Goal: Find specific page/section: Find specific page/section

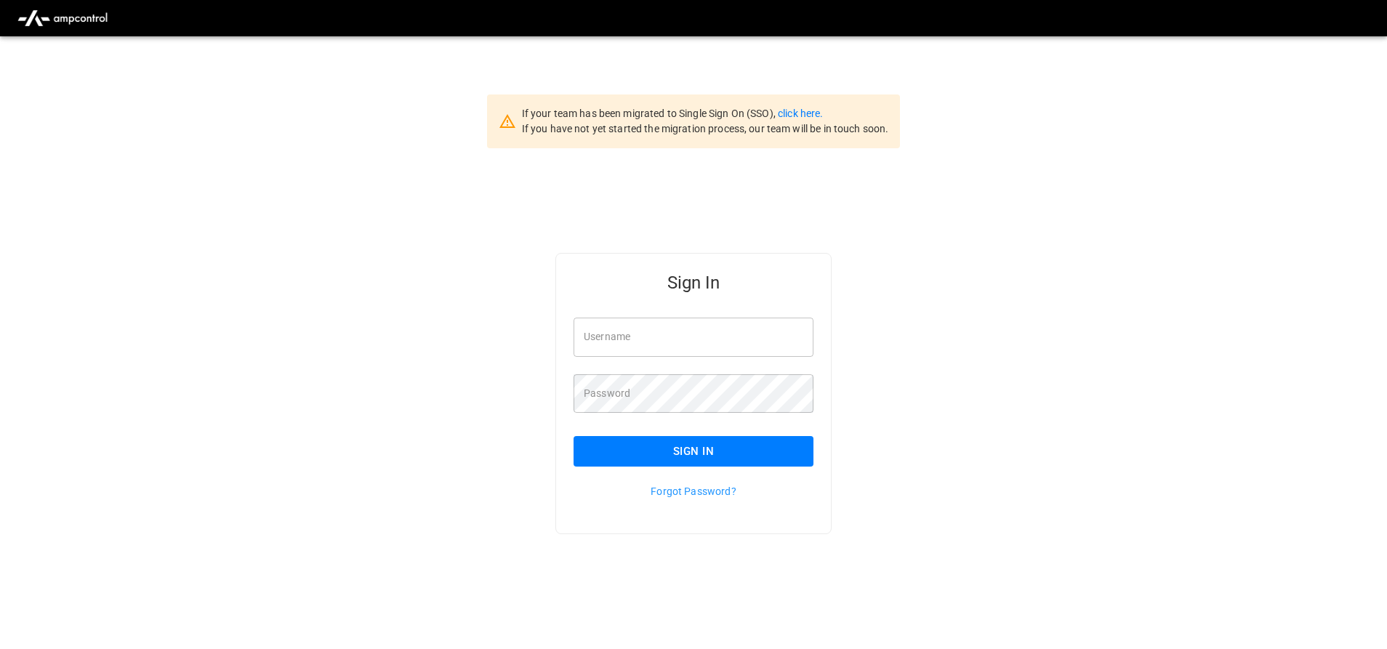
type input "**********"
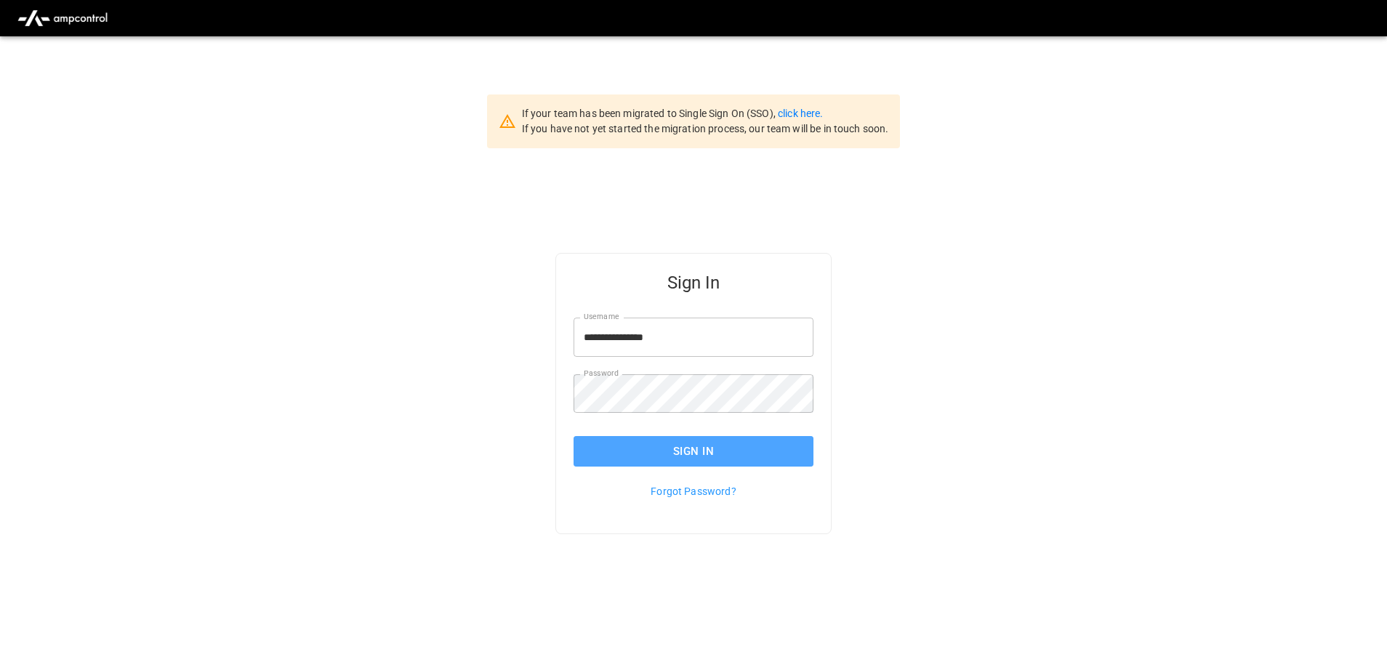
click at [648, 449] on button "Sign In" at bounding box center [694, 451] width 240 height 31
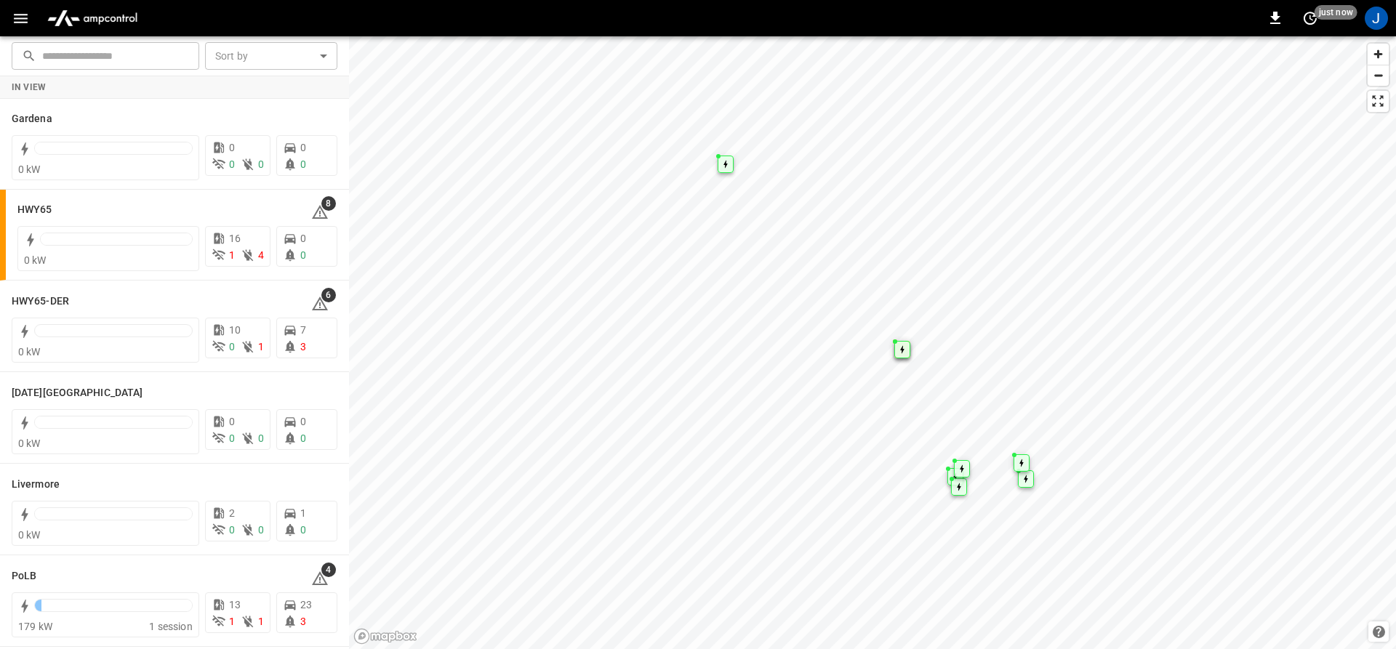
click at [22, 16] on icon "button" at bounding box center [21, 18] width 18 height 18
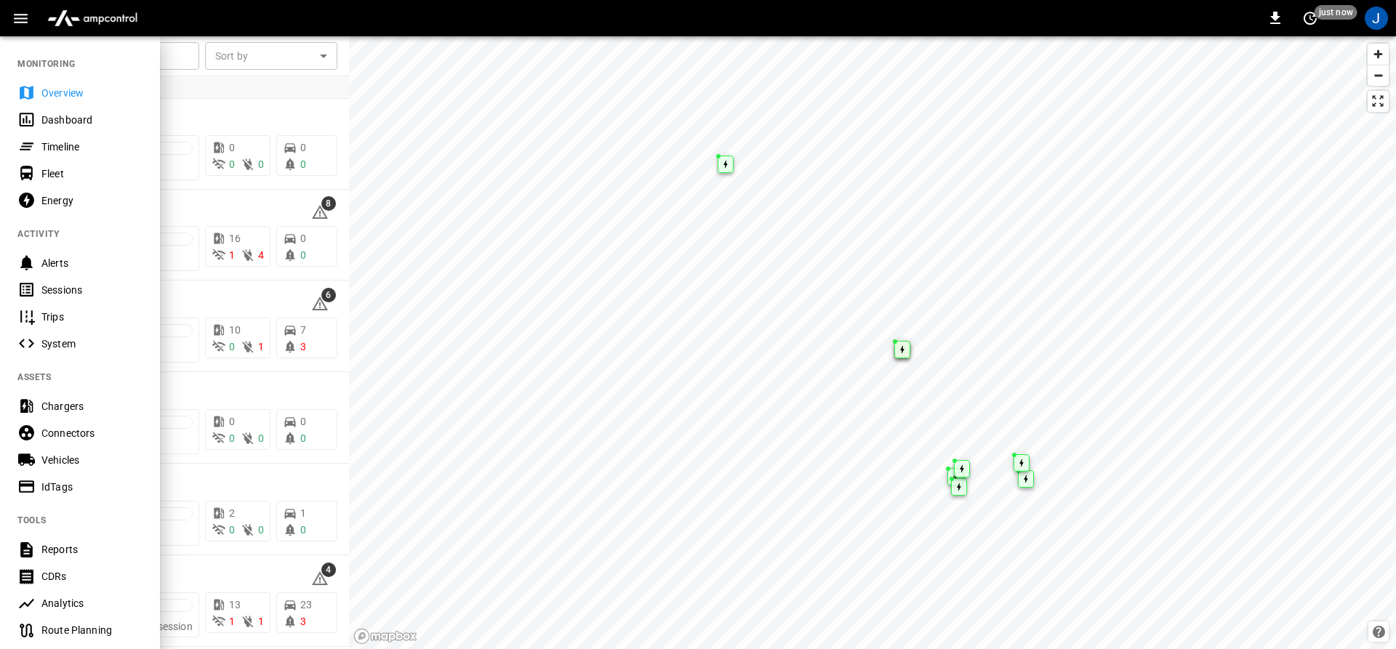
click at [38, 122] on div "Dashboard" at bounding box center [80, 119] width 160 height 27
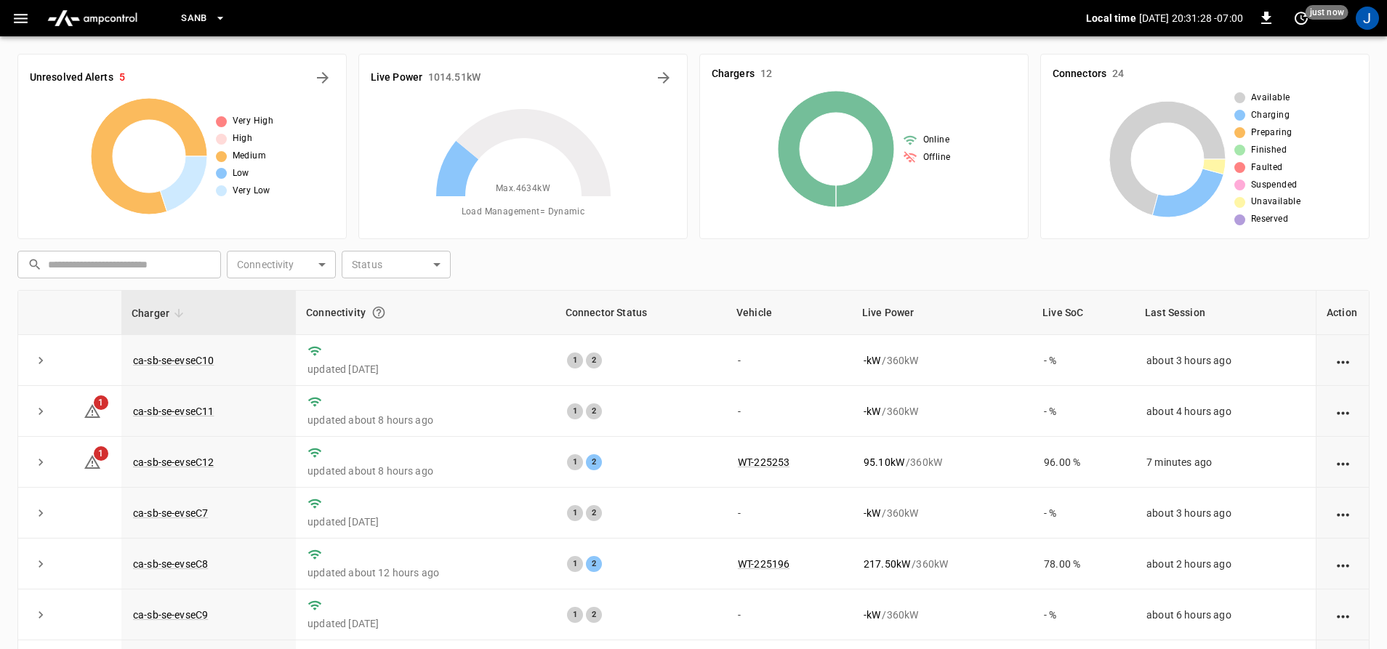
click at [229, 17] on button "SanB" at bounding box center [203, 18] width 57 height 28
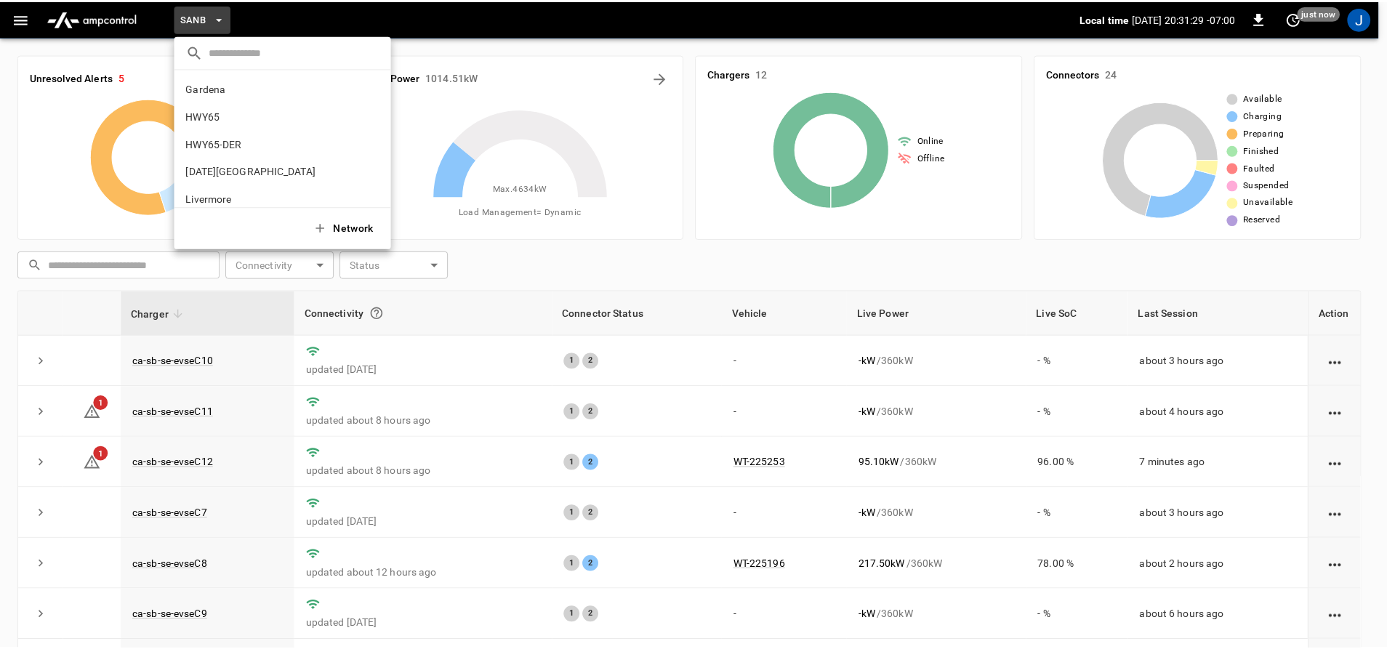
scroll to position [122, 0]
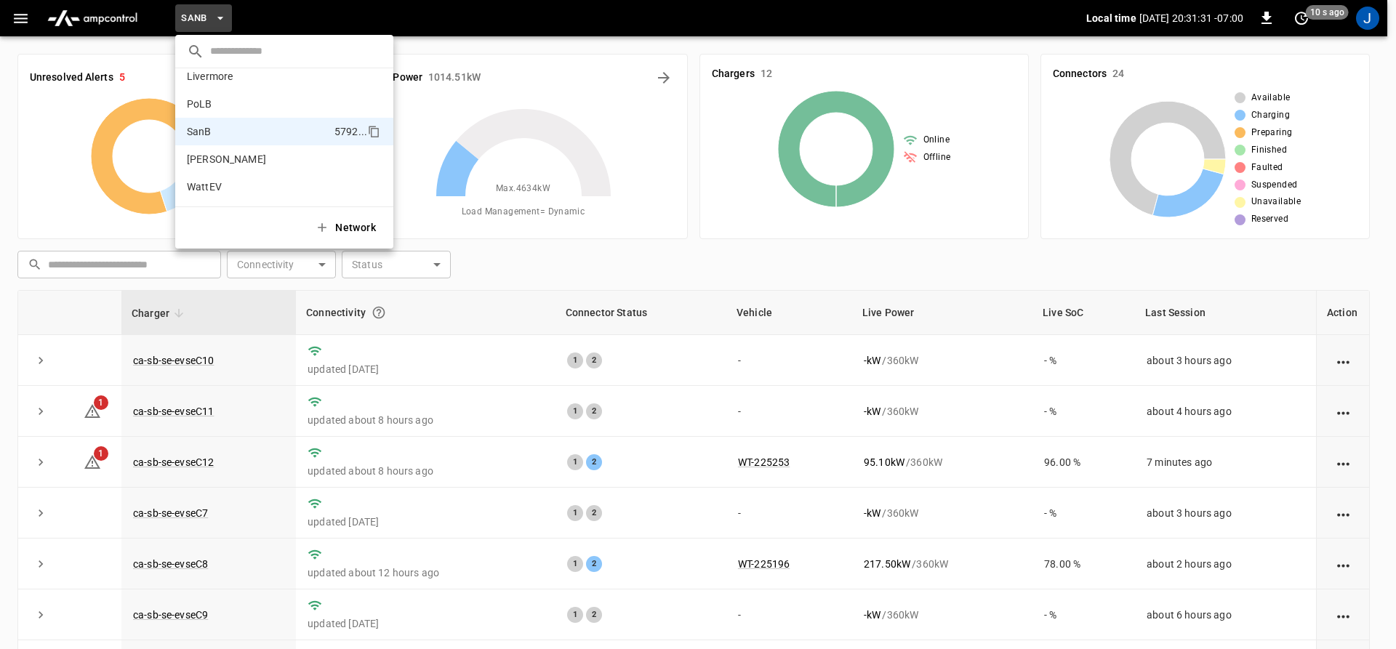
click at [303, 382] on div at bounding box center [698, 324] width 1396 height 649
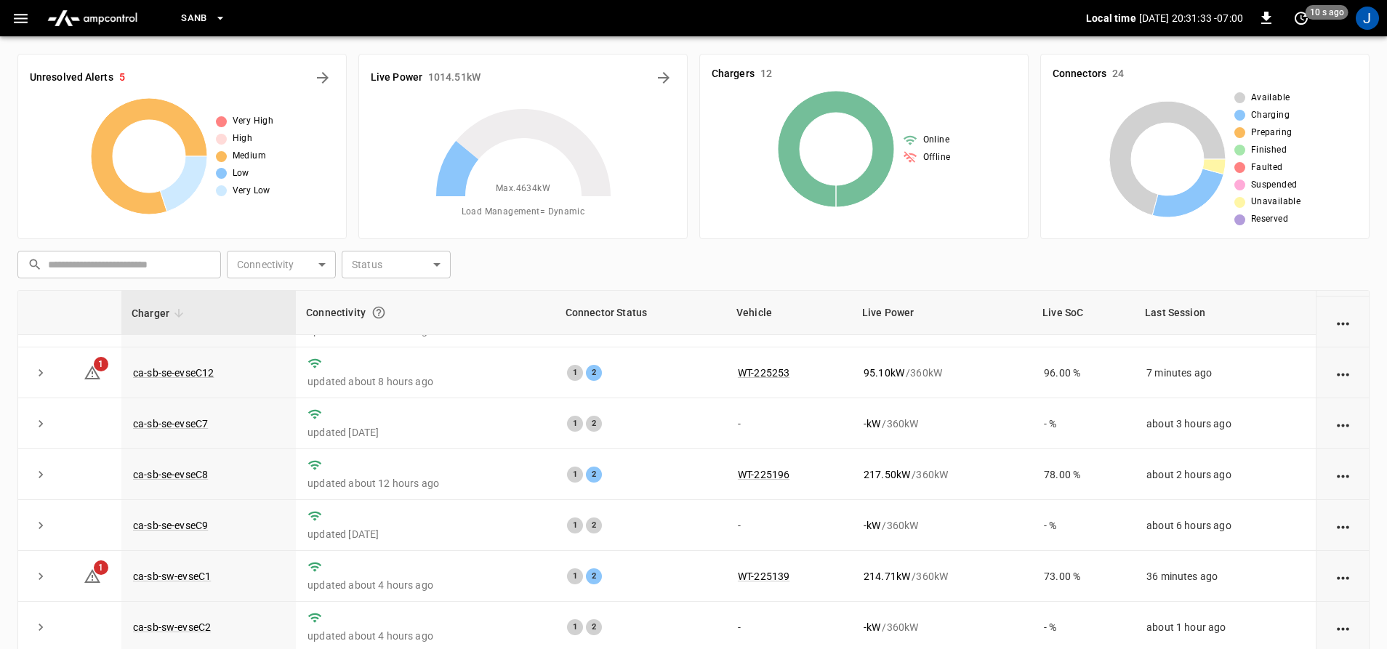
scroll to position [0, 0]
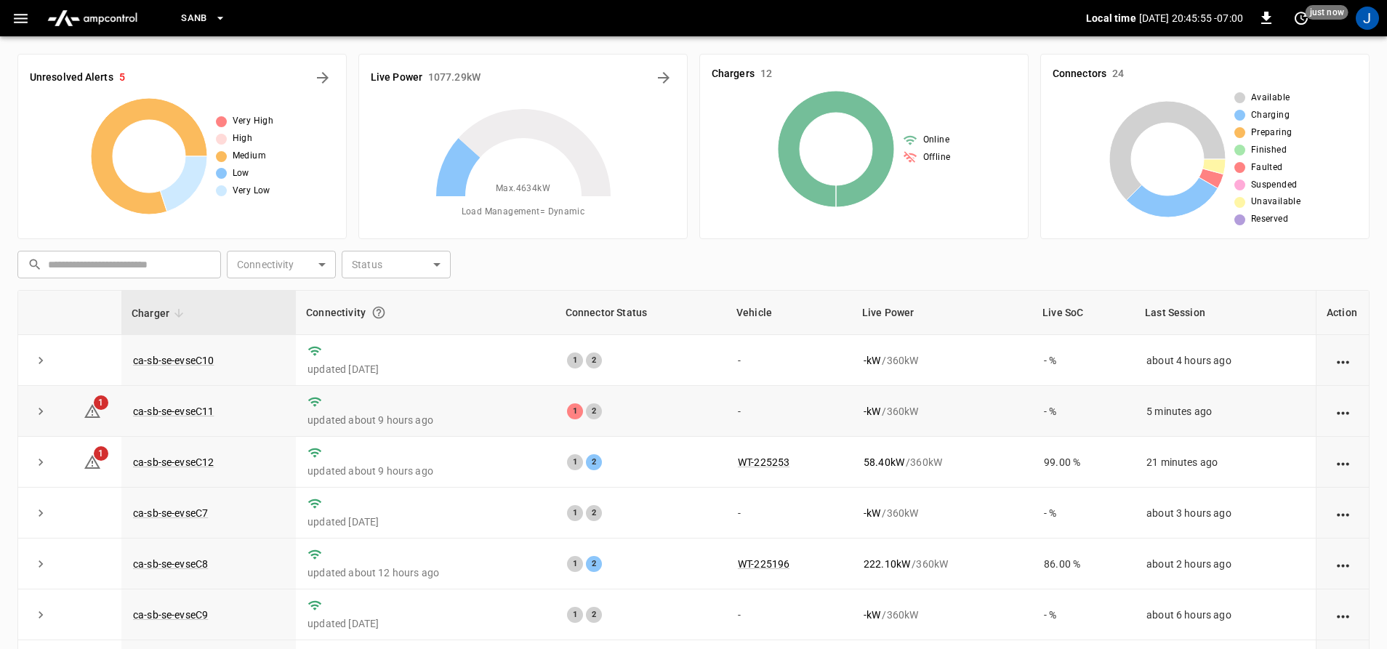
click at [124, 414] on td "ca-sb-se-evseC11" at bounding box center [208, 411] width 175 height 51
click at [145, 412] on link "ca-sb-se-evseC11" at bounding box center [173, 411] width 87 height 17
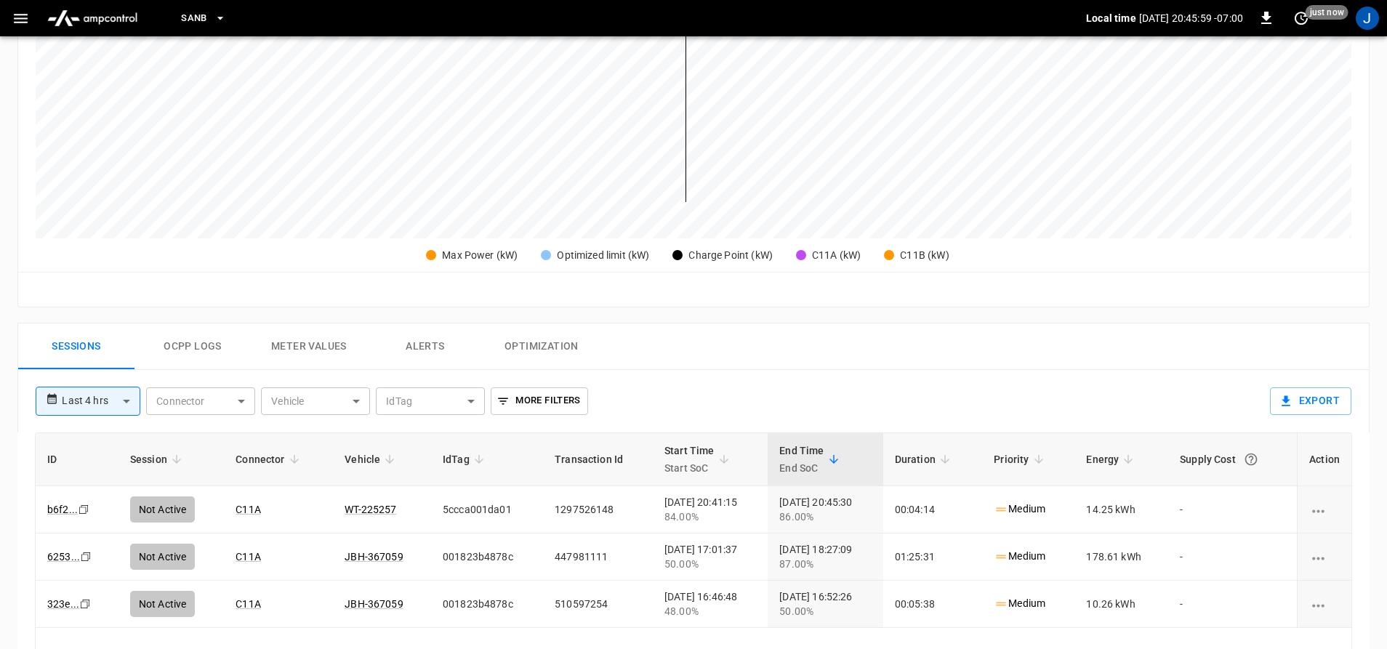
scroll to position [436, 0]
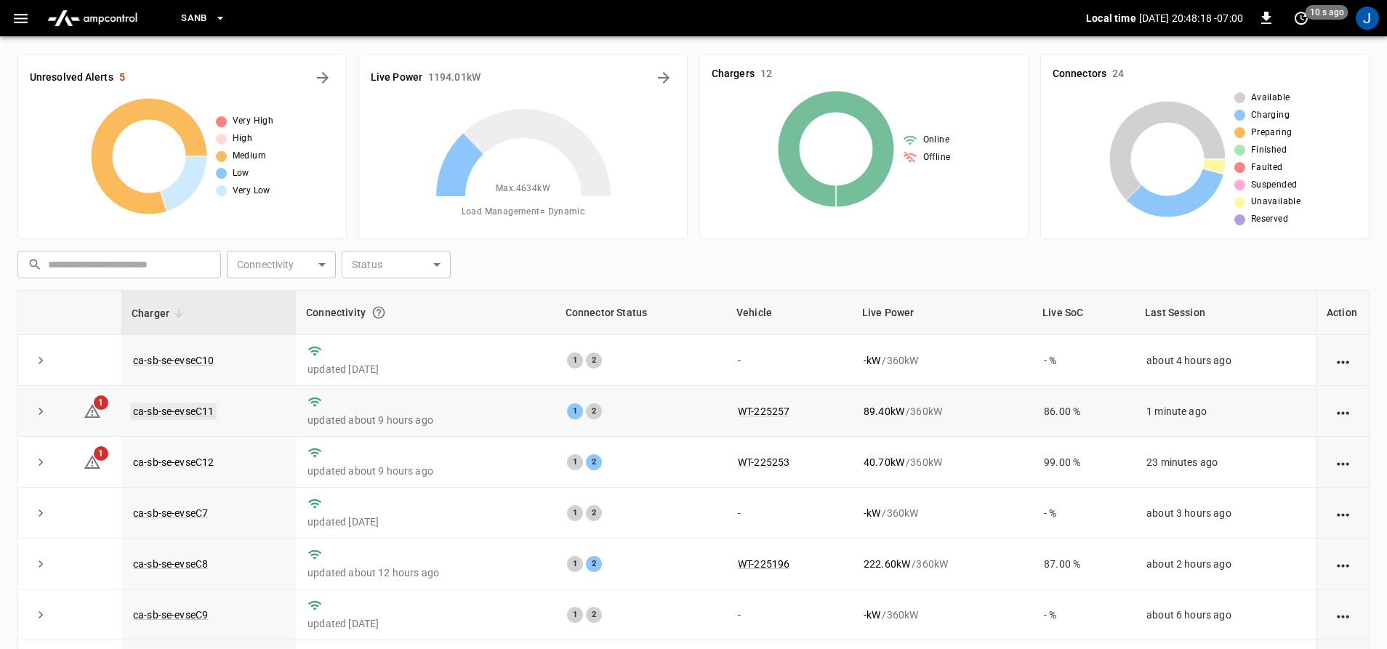
click at [150, 406] on link "ca-sb-se-evseC11" at bounding box center [173, 411] width 87 height 17
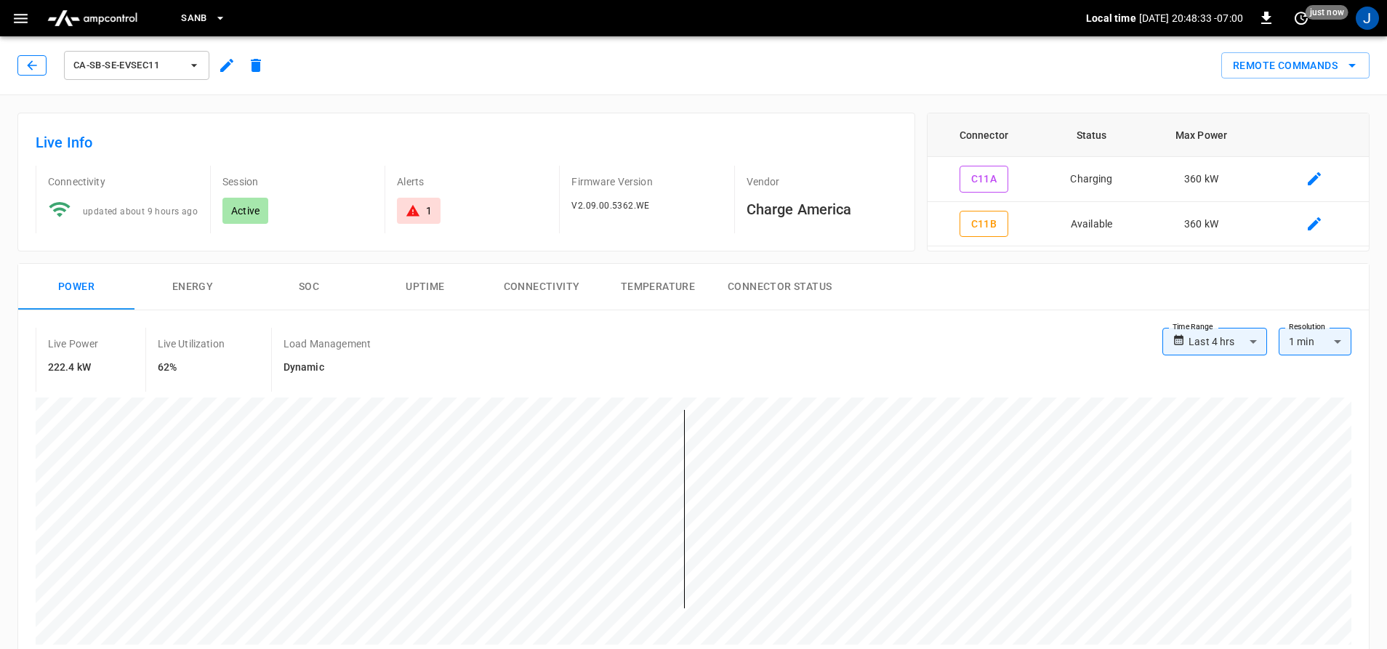
click at [28, 71] on icon "button" at bounding box center [32, 65] width 15 height 15
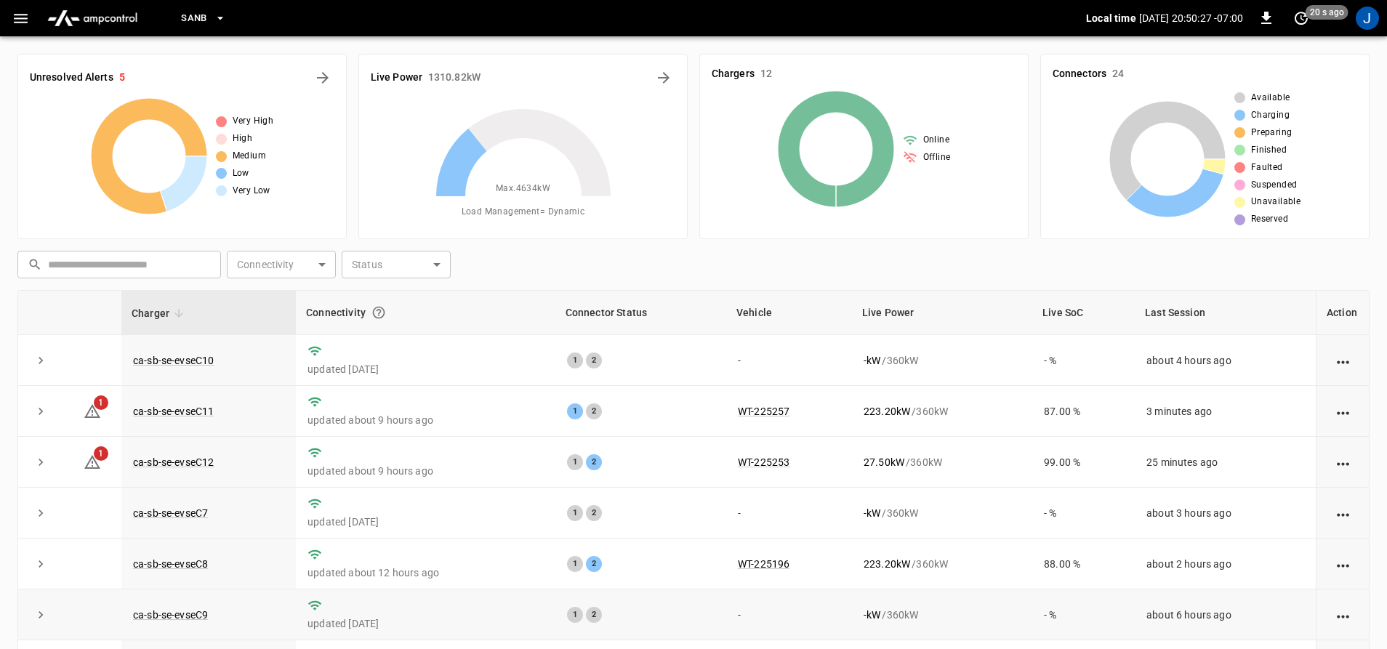
scroll to position [211, 0]
